Goal: Task Accomplishment & Management: Use online tool/utility

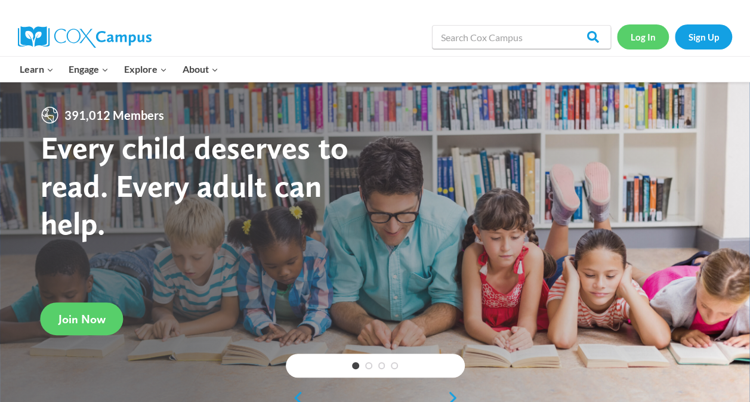
click at [633, 37] on link "Log In" at bounding box center [643, 36] width 52 height 24
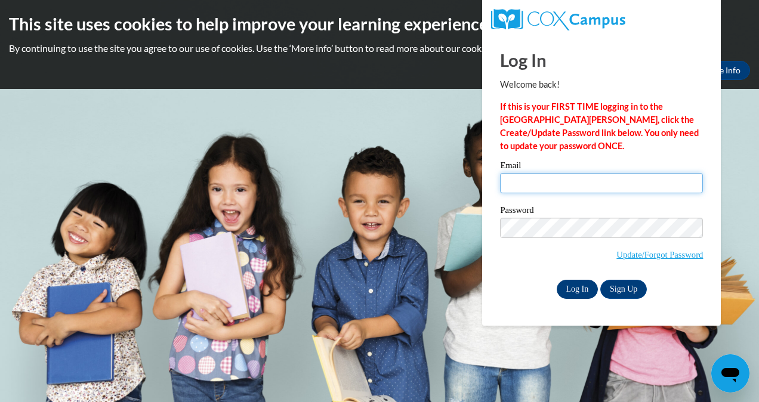
type input "Jramire2@wildcat.fvsu.edu"
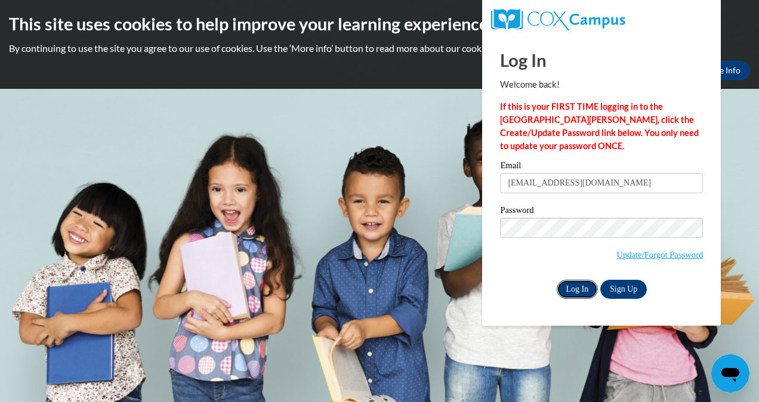
click at [583, 289] on input "Log In" at bounding box center [578, 289] width 42 height 19
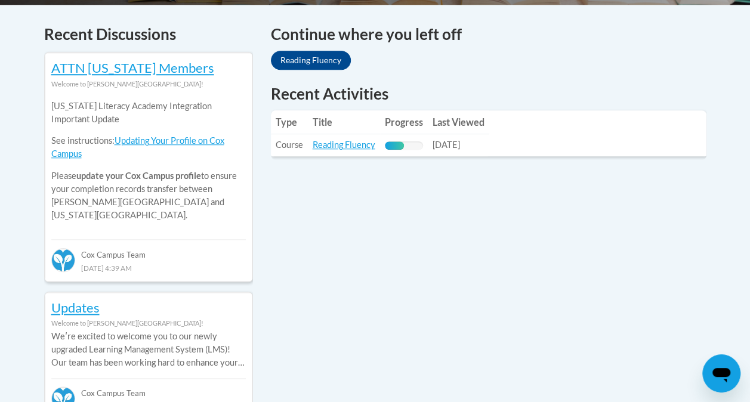
scroll to position [504, 0]
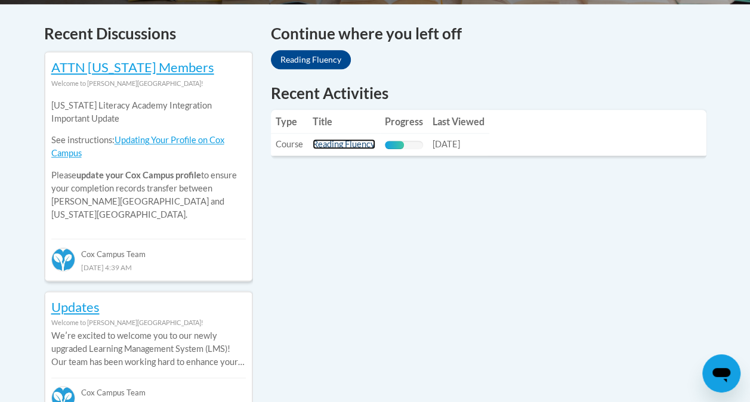
click at [342, 147] on link "Reading Fluency" at bounding box center [344, 144] width 63 height 10
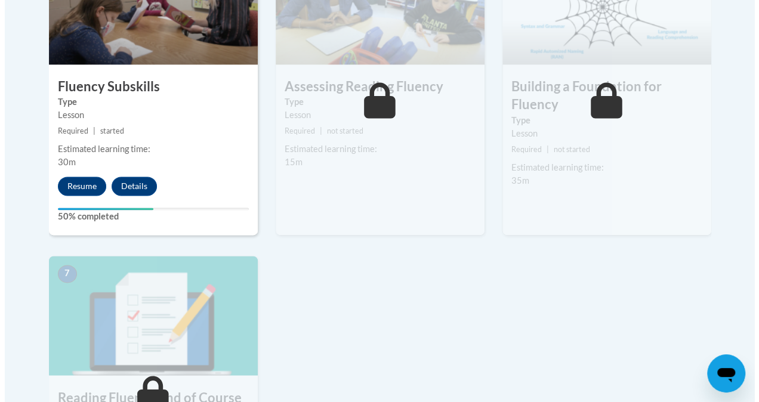
scroll to position [804, 0]
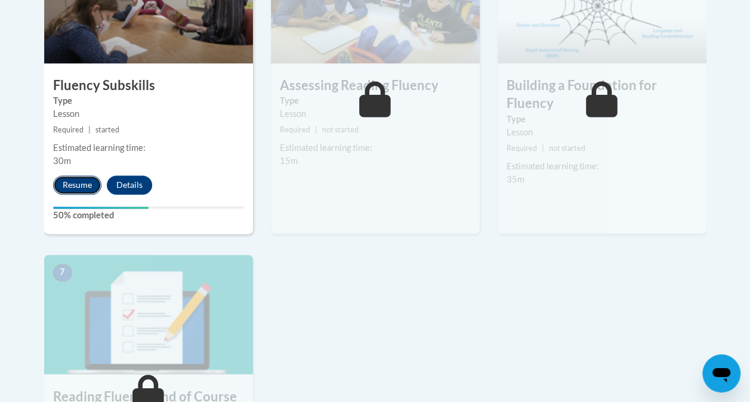
click at [75, 177] on button "Resume" at bounding box center [77, 184] width 48 height 19
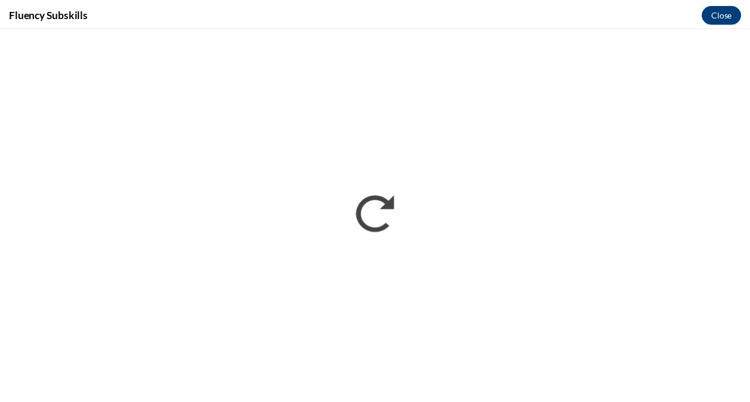
scroll to position [0, 0]
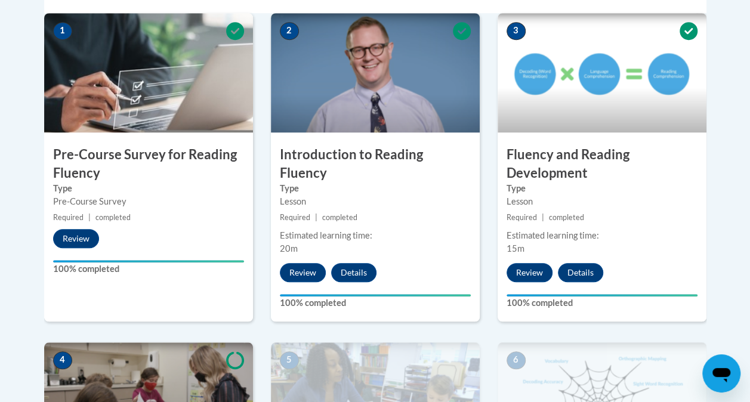
scroll to position [354, 0]
